Goal: Answer question/provide support

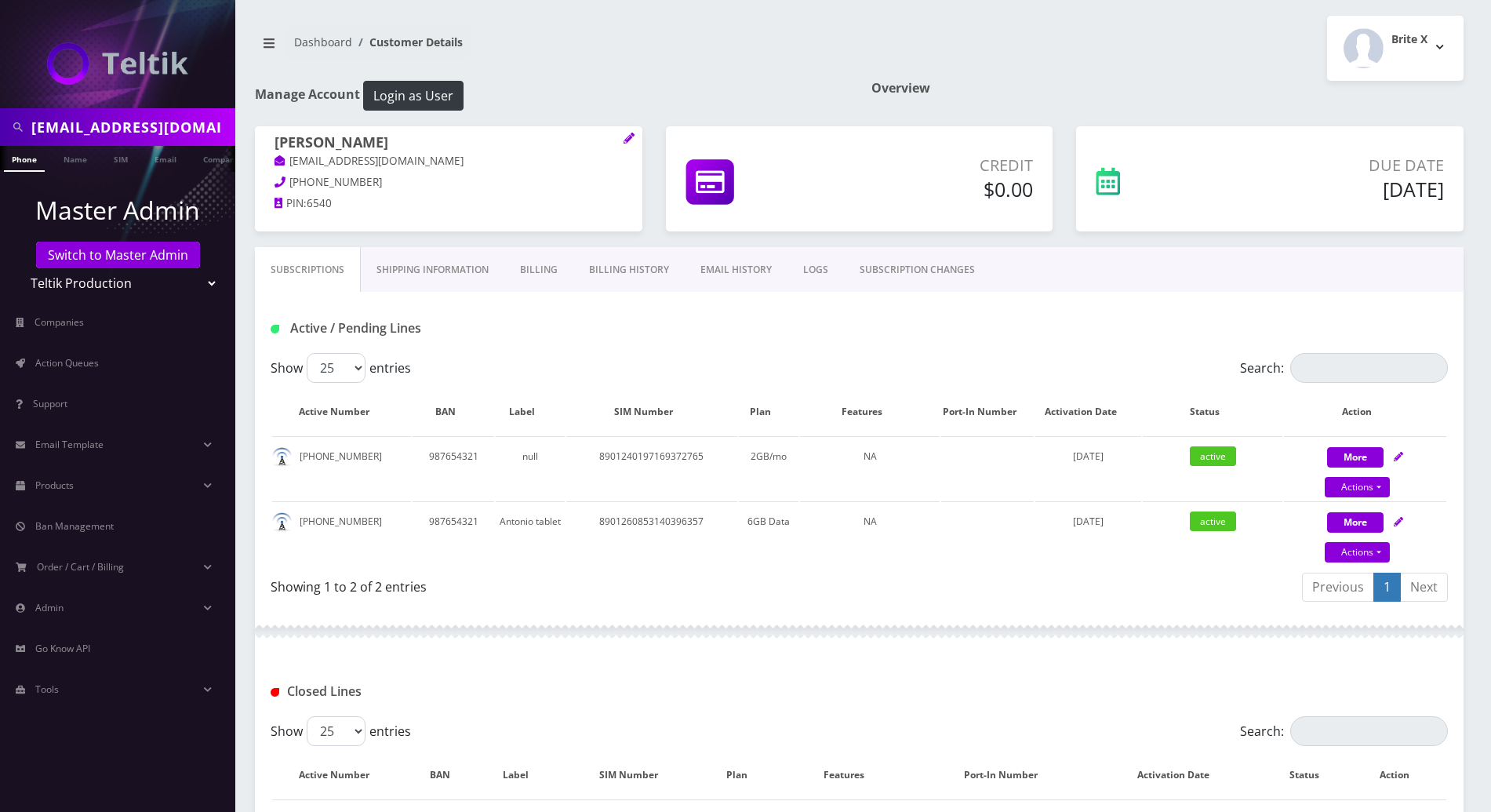
scroll to position [628, 0]
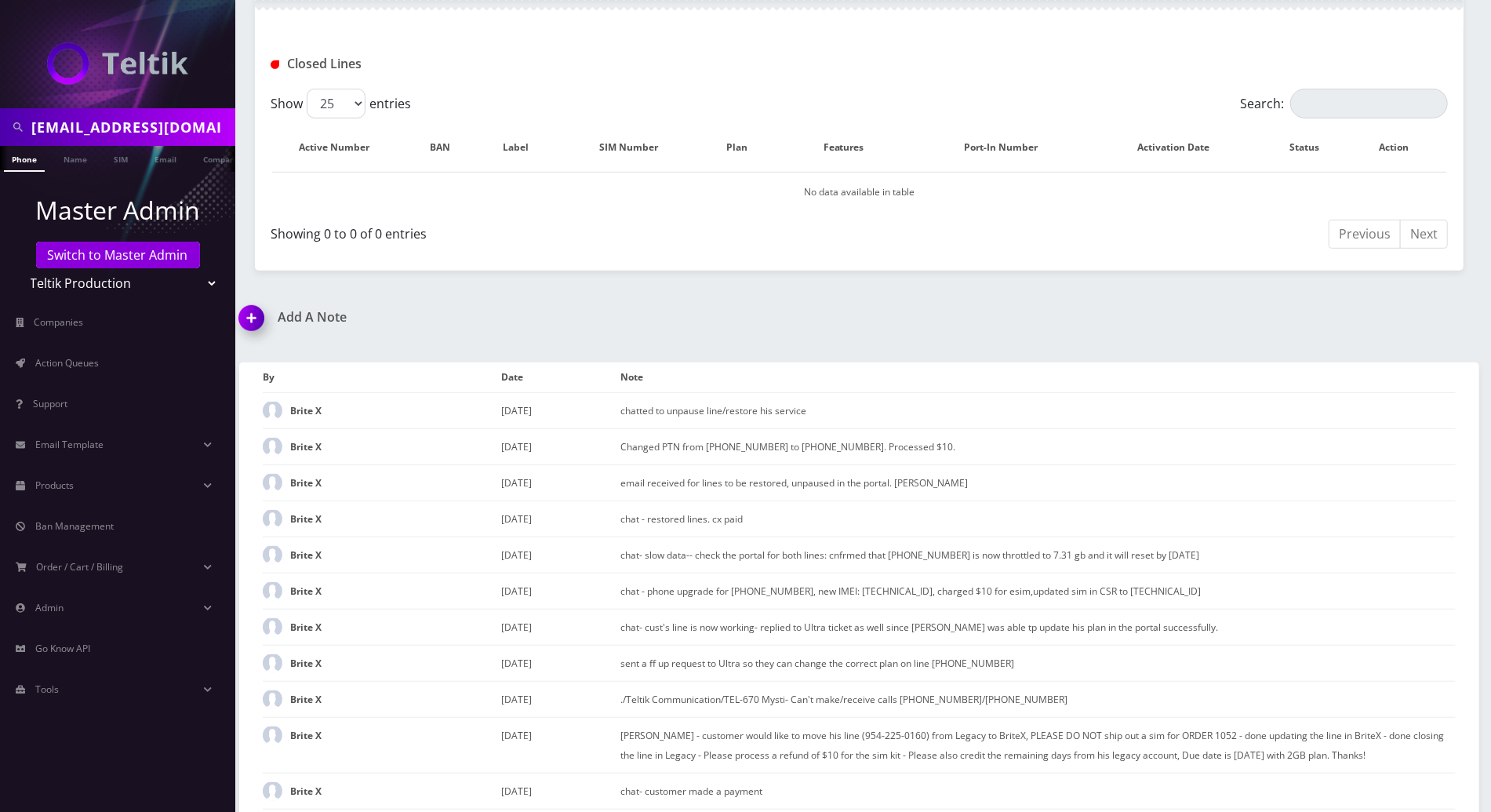
click at [255, 324] on img at bounding box center [255, 323] width 47 height 47
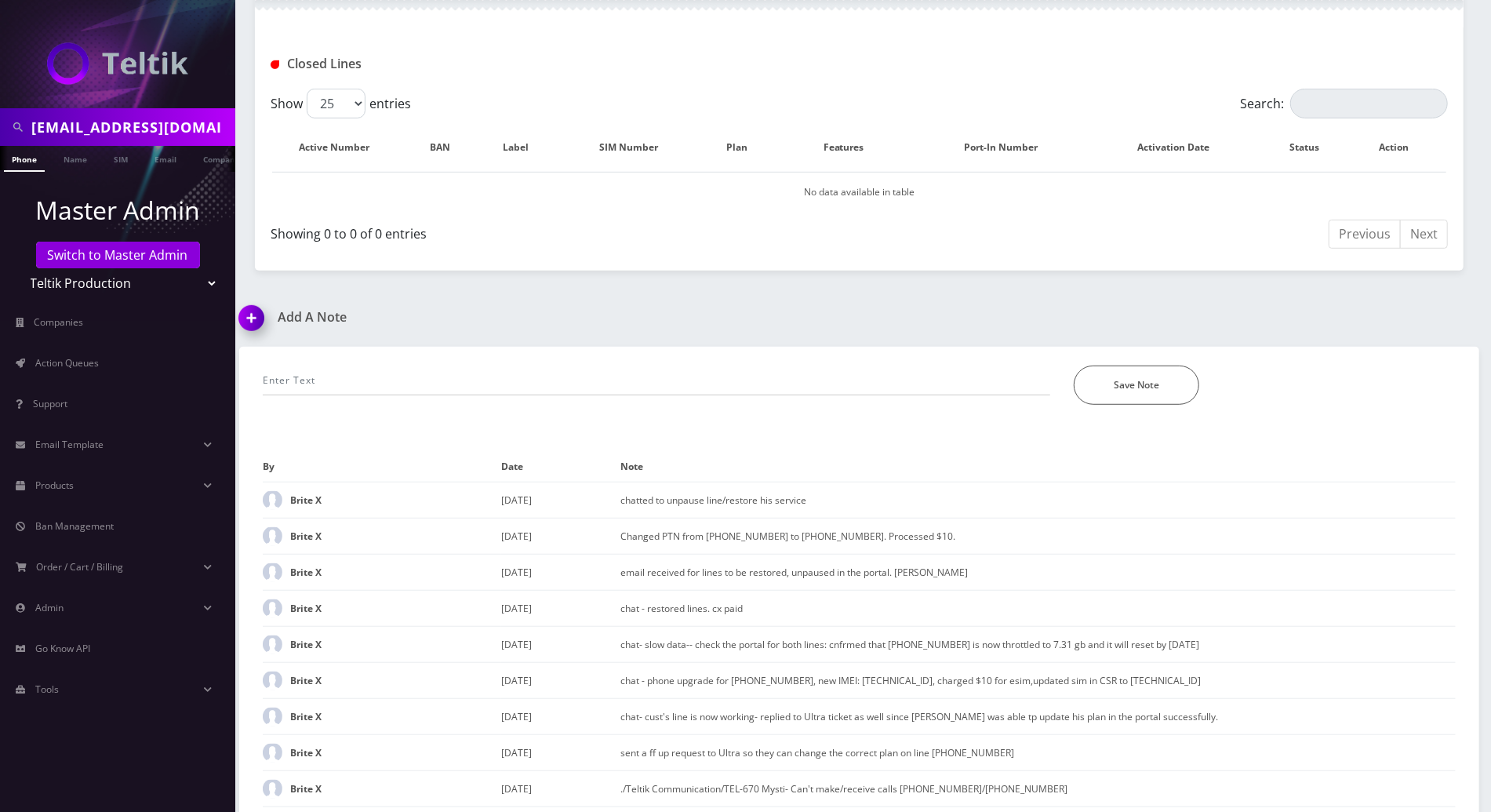
scroll to position [973, 0]
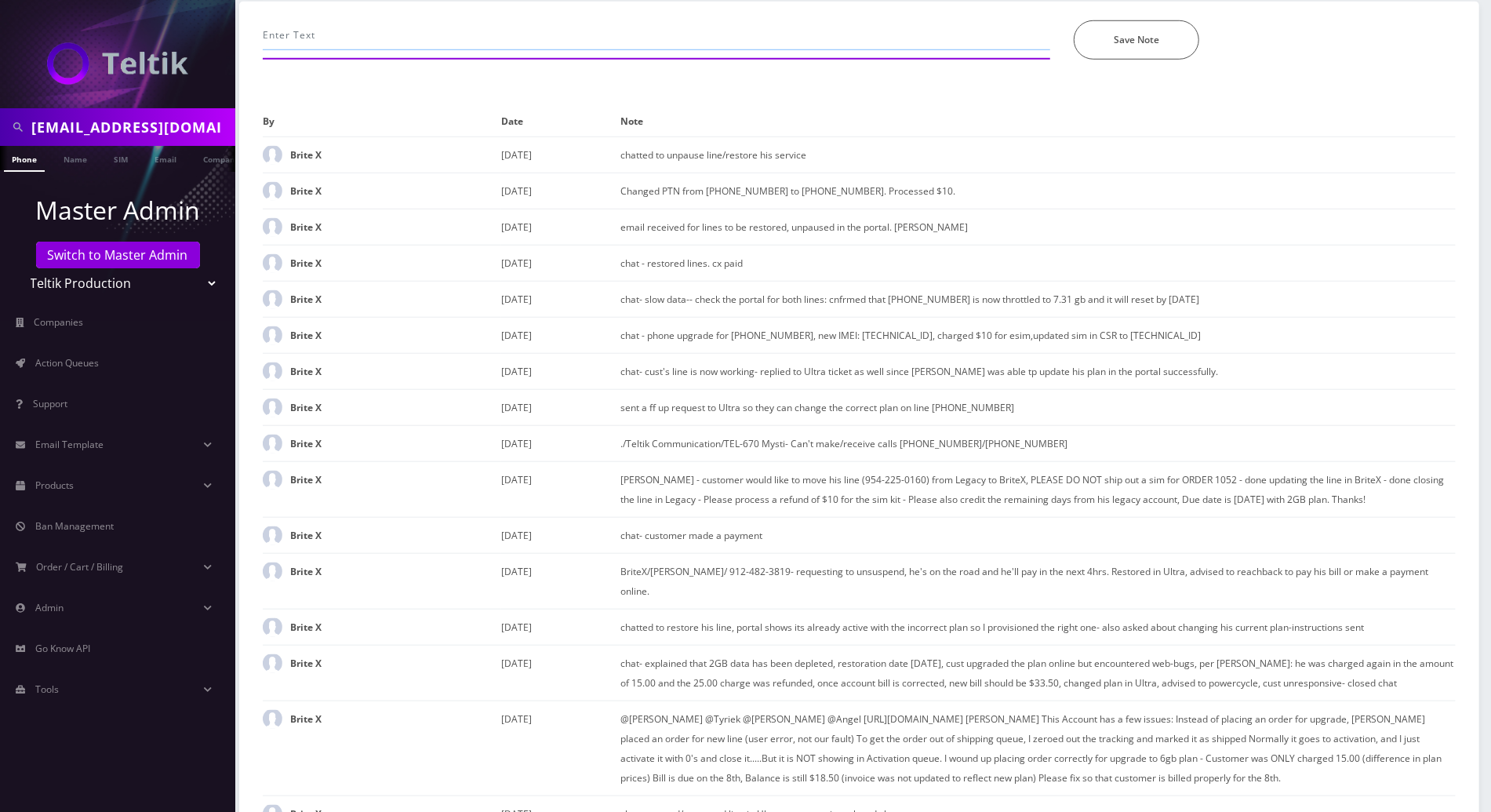
click at [652, 35] on input "text" at bounding box center [656, 34] width 787 height 29
paste input "9122204188"
type input "9122204188 is now restored by ULTRA successfully-- informed the customer..[PERS…"
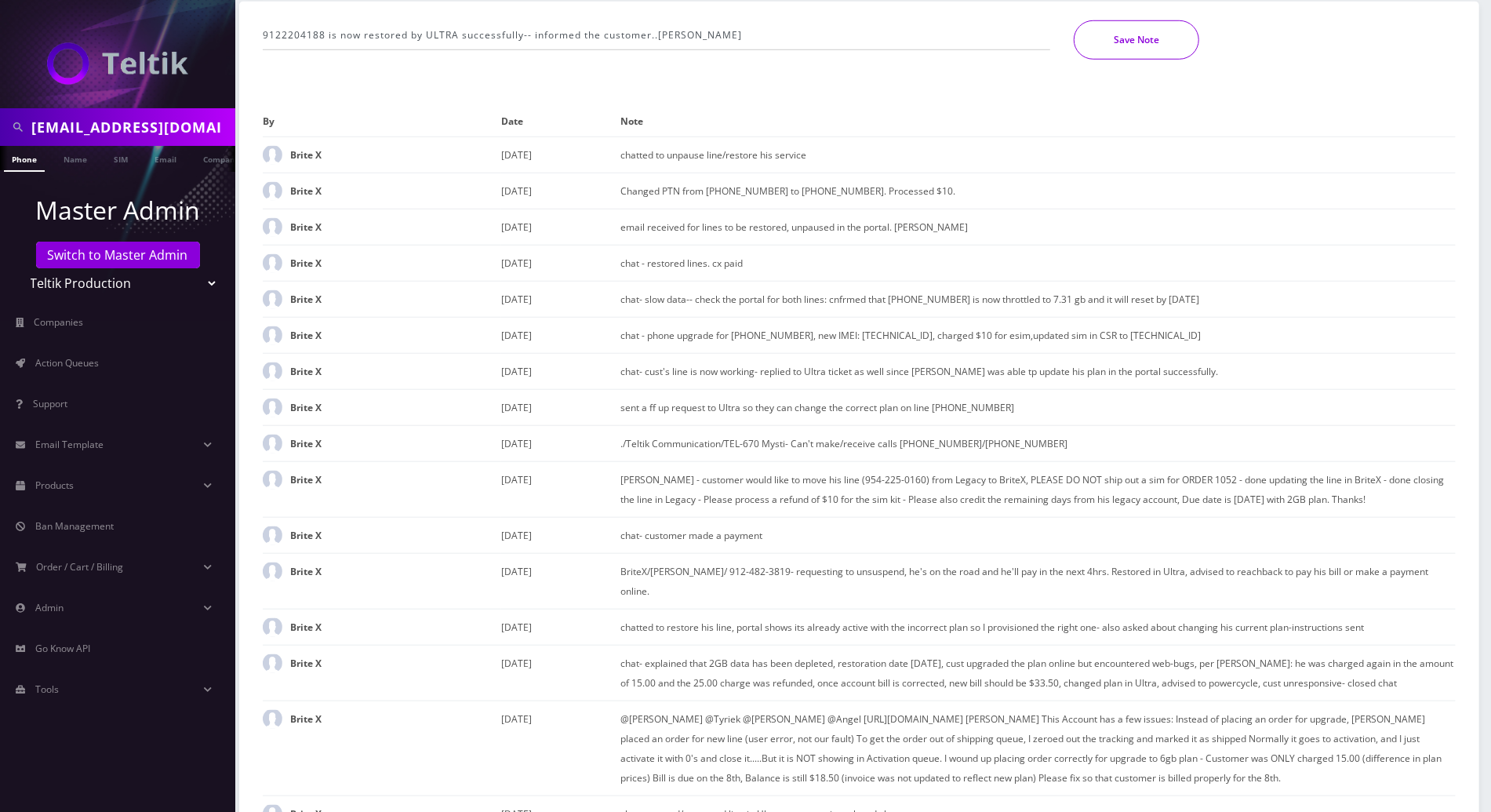
click at [1142, 47] on button "Save Note" at bounding box center [1137, 39] width 125 height 39
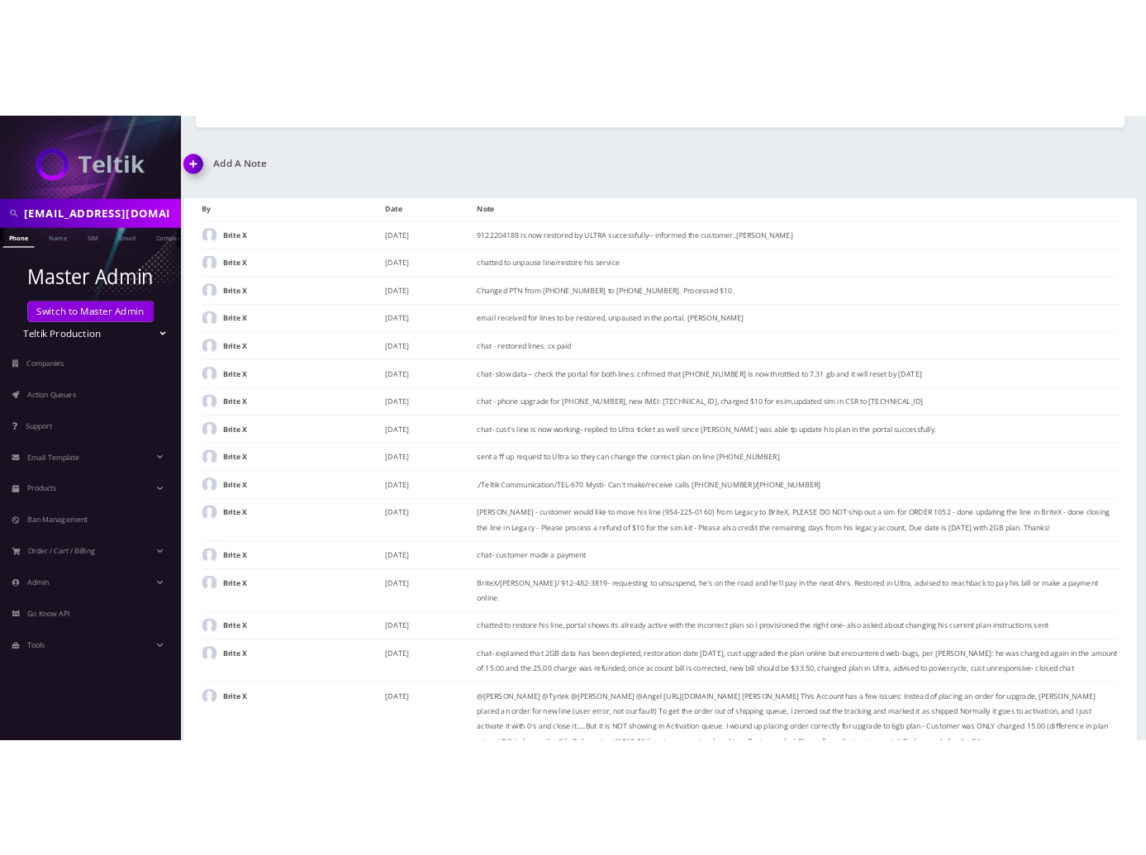
scroll to position [910, 0]
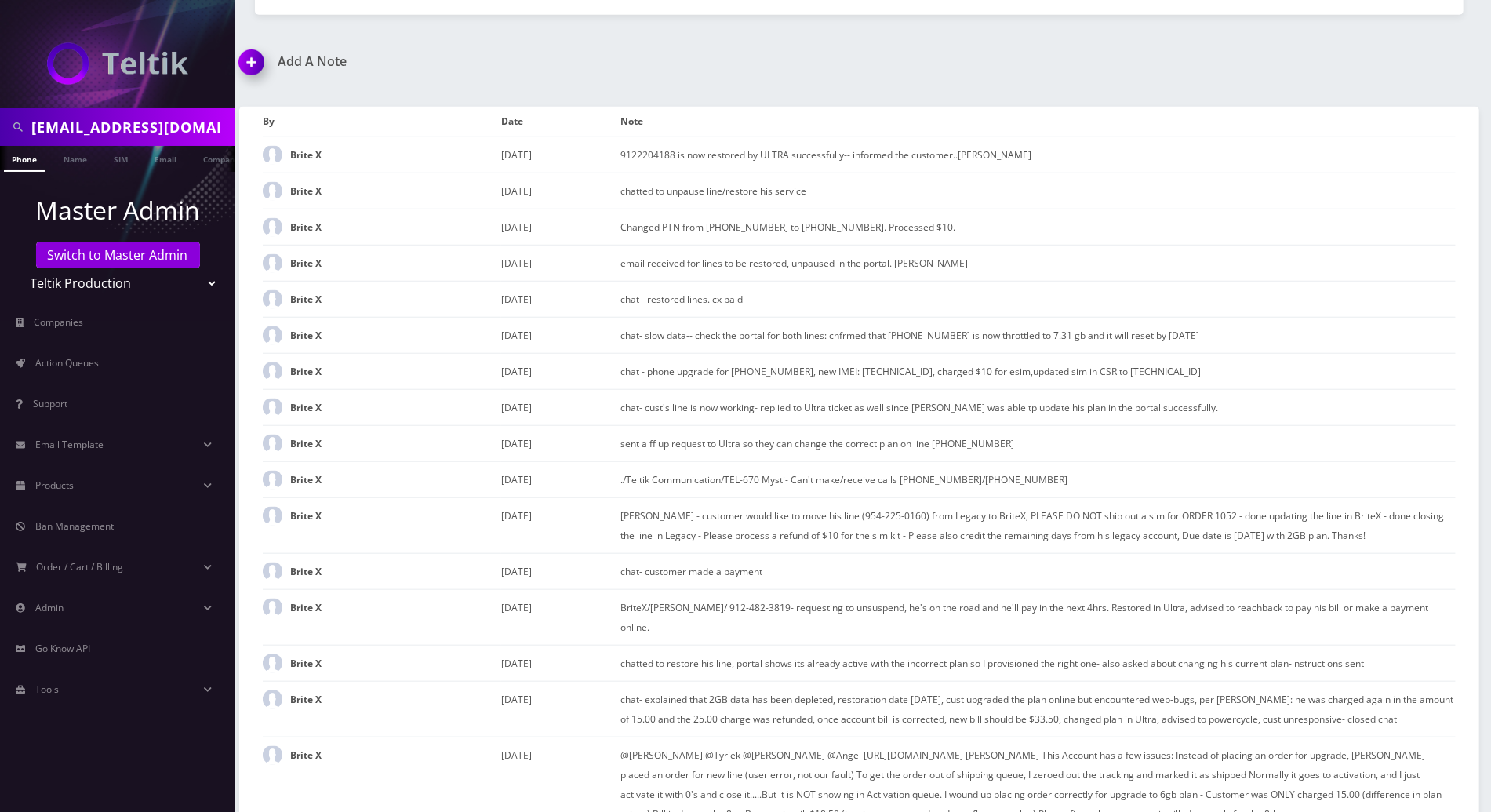
click at [976, 70] on div "Add A Note 9122204188 is now restored by ULTRA successfully-- informed the cust…" at bounding box center [859, 513] width 1264 height 917
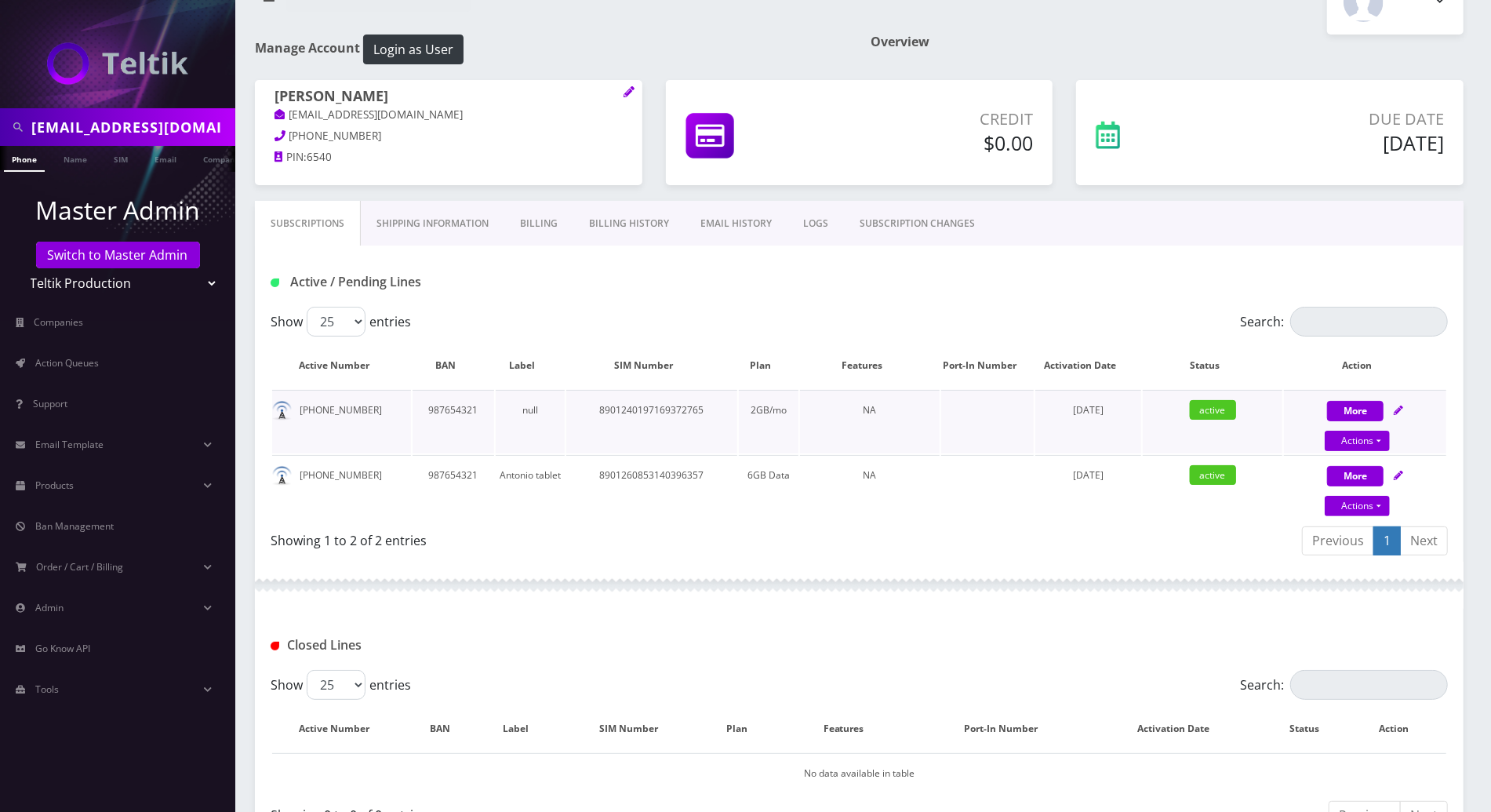
scroll to position [0, 0]
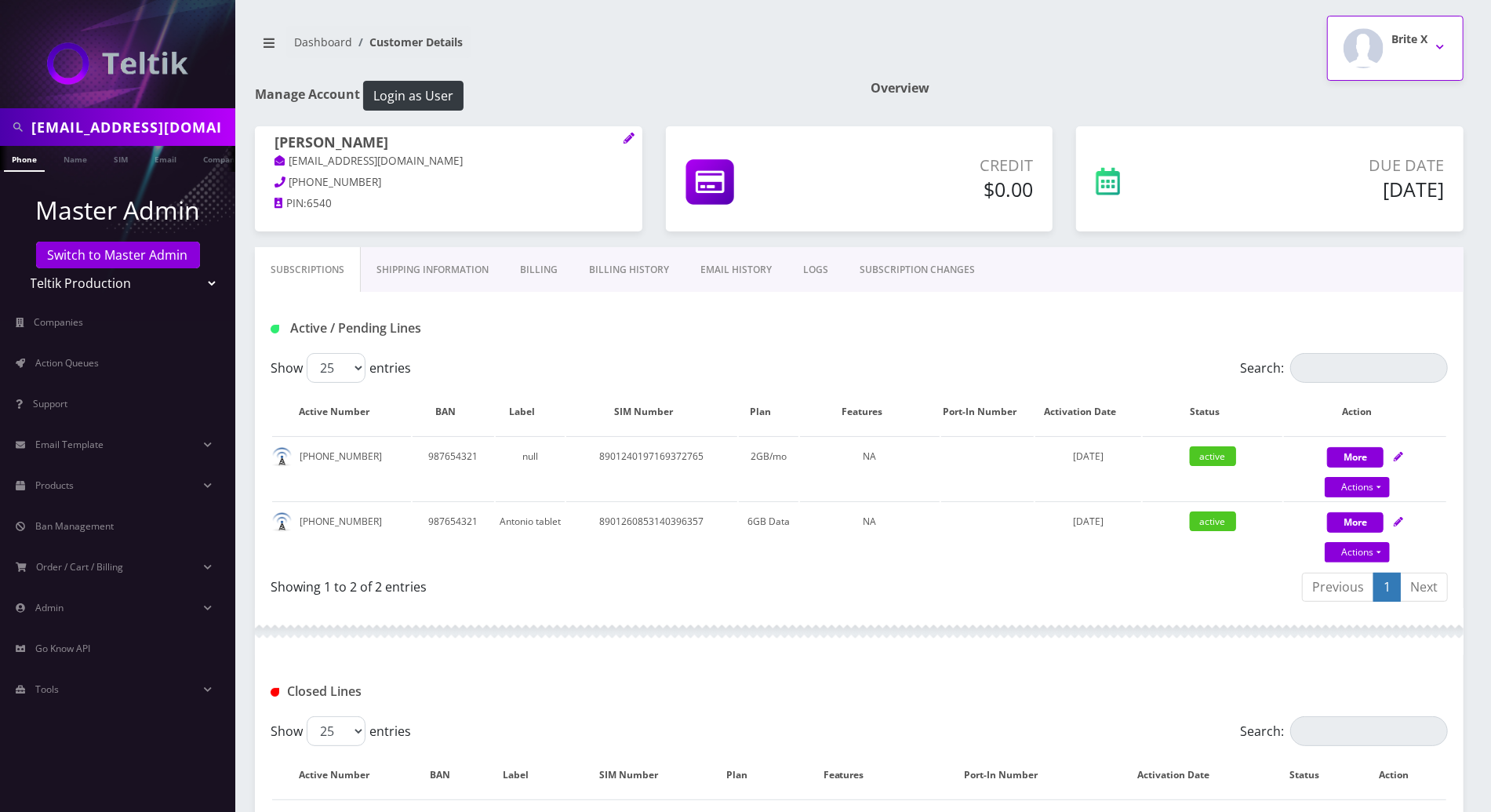
click at [1437, 41] on button "Brite X" at bounding box center [1396, 48] width 137 height 66
click at [1372, 102] on link "Logout" at bounding box center [1396, 99] width 137 height 22
